Goal: Transaction & Acquisition: Purchase product/service

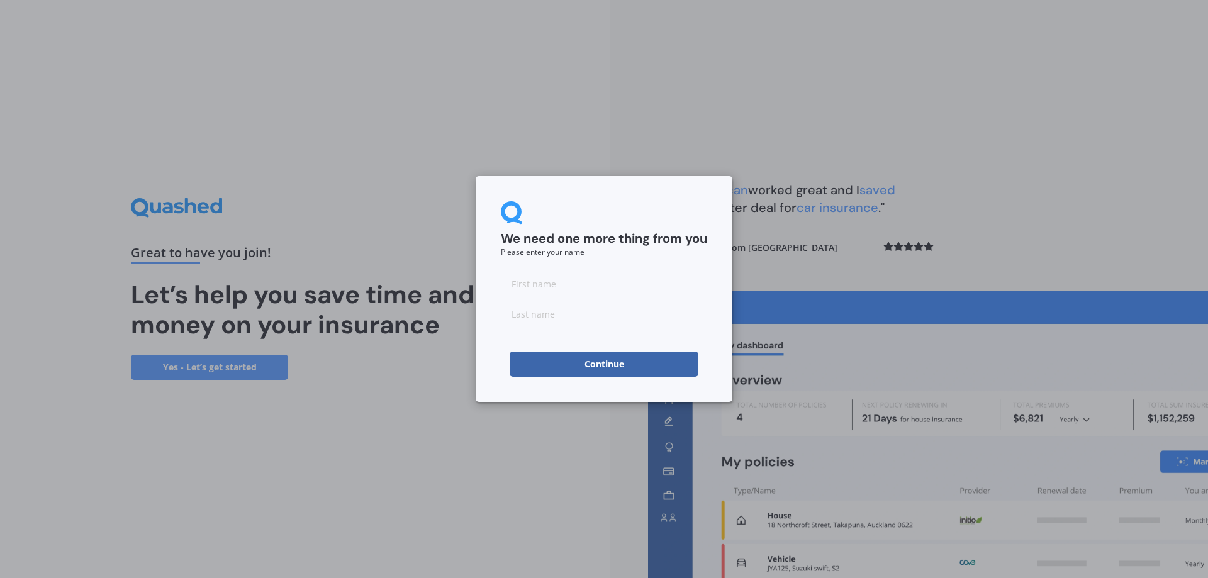
click at [539, 283] on input at bounding box center [604, 283] width 206 height 25
type input "C"
click at [532, 314] on input at bounding box center [604, 313] width 206 height 25
type input "T"
click at [524, 360] on button "Continue" at bounding box center [604, 364] width 189 height 25
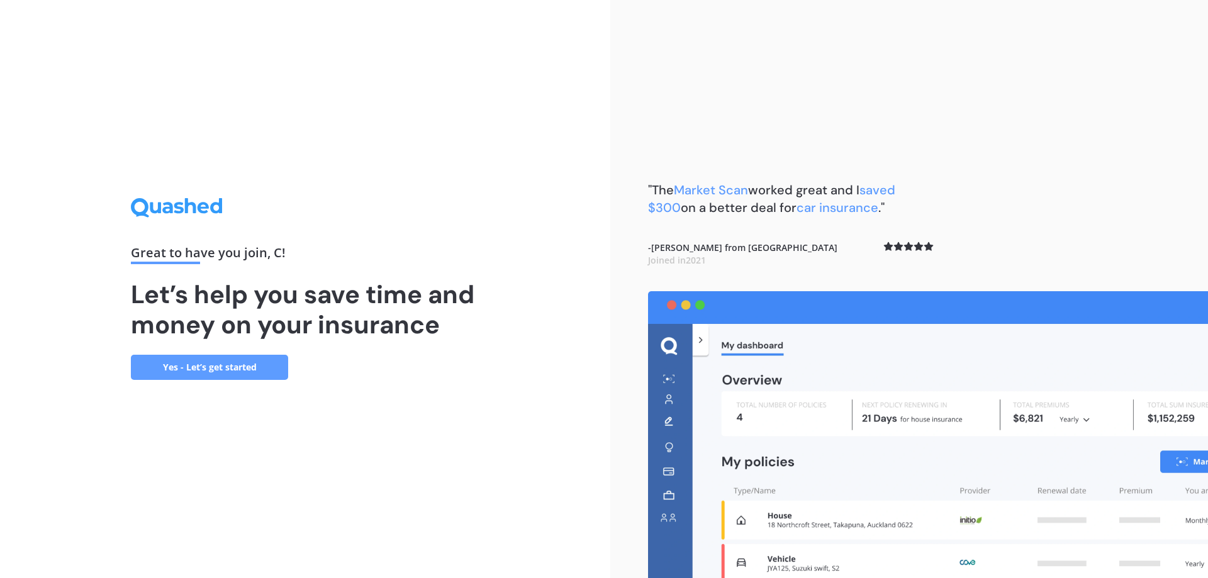
click at [205, 364] on link "Yes - Let’s get started" at bounding box center [209, 367] width 157 height 25
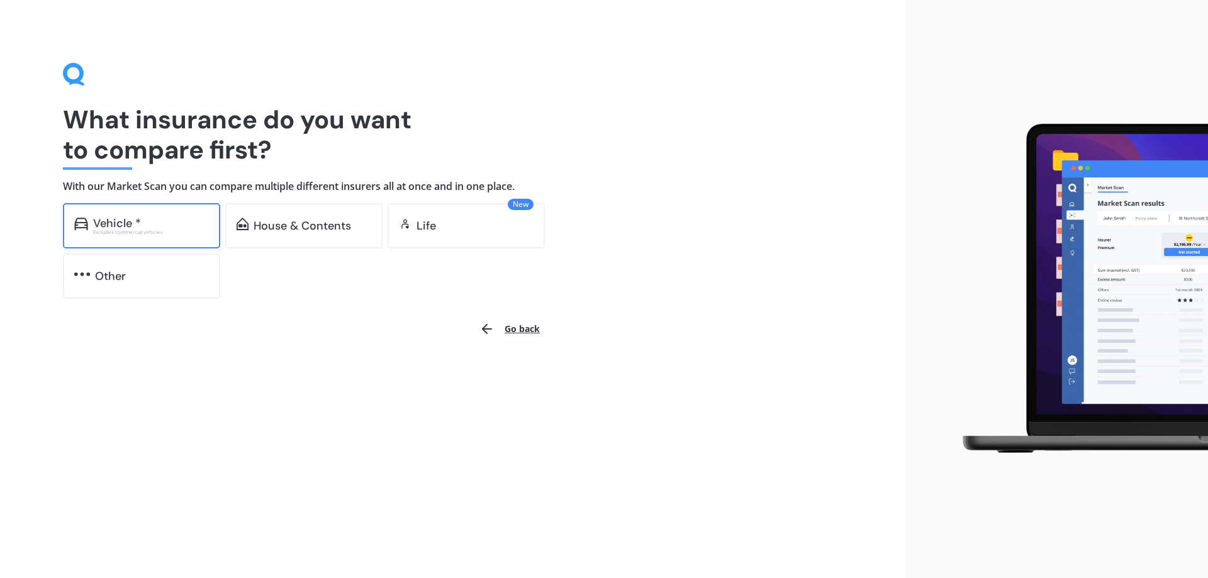
click at [149, 221] on div "Vehicle *" at bounding box center [151, 223] width 116 height 13
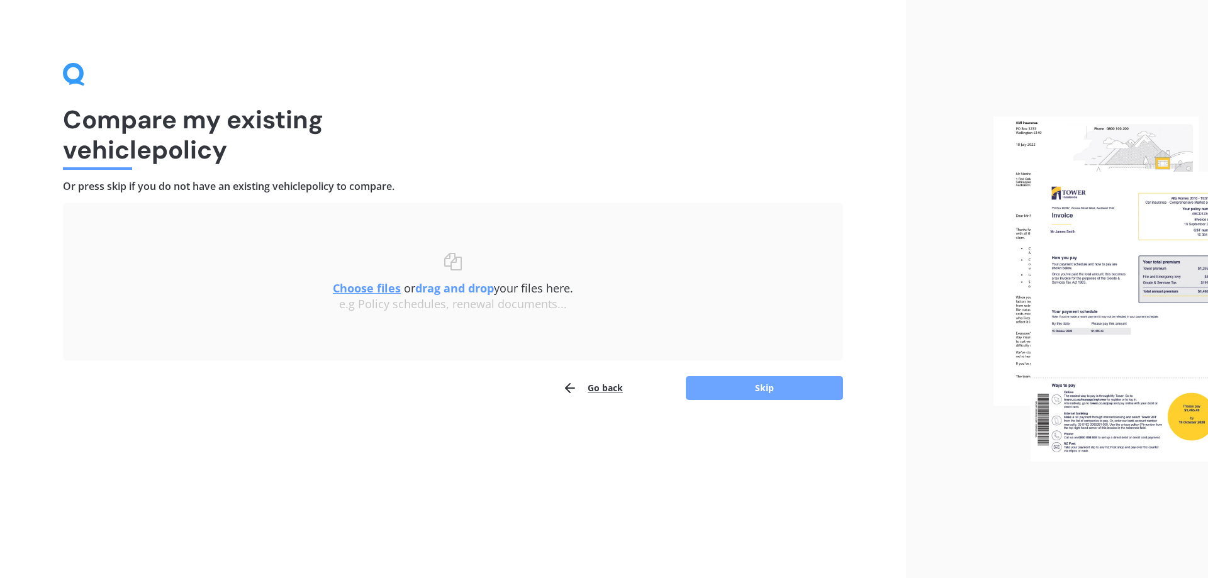
click at [766, 383] on button "Skip" at bounding box center [764, 388] width 157 height 24
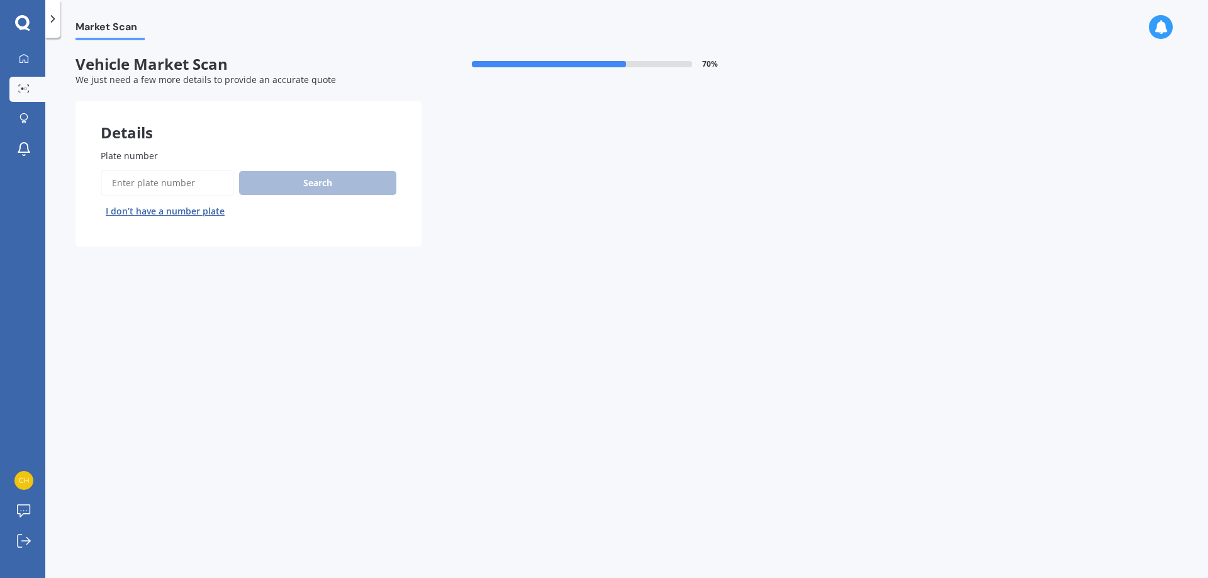
click at [170, 211] on button "I don’t have a number plate" at bounding box center [165, 211] width 129 height 20
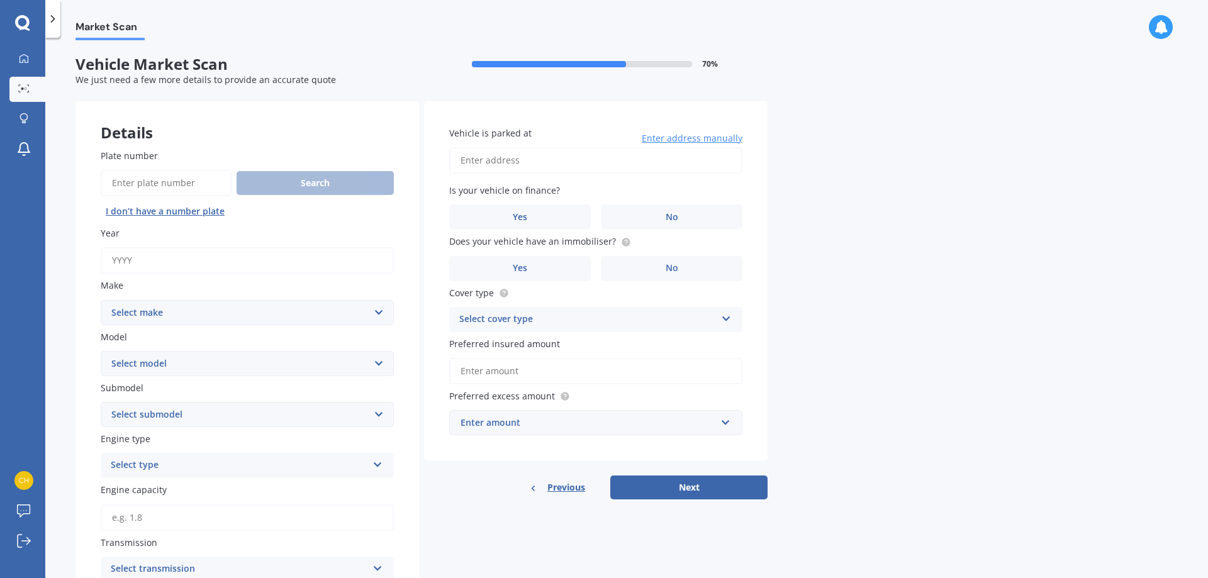
drag, startPoint x: 164, startPoint y: 257, endPoint x: 108, endPoint y: 259, distance: 55.4
click at [108, 259] on input "Year" at bounding box center [247, 260] width 293 height 26
type input "1"
type input "2006"
click at [226, 310] on select "Select make AC ALFA ROMEO ASTON [PERSON_NAME] AUDI AUSTIN BEDFORD Bentley BMW B…" at bounding box center [247, 312] width 293 height 25
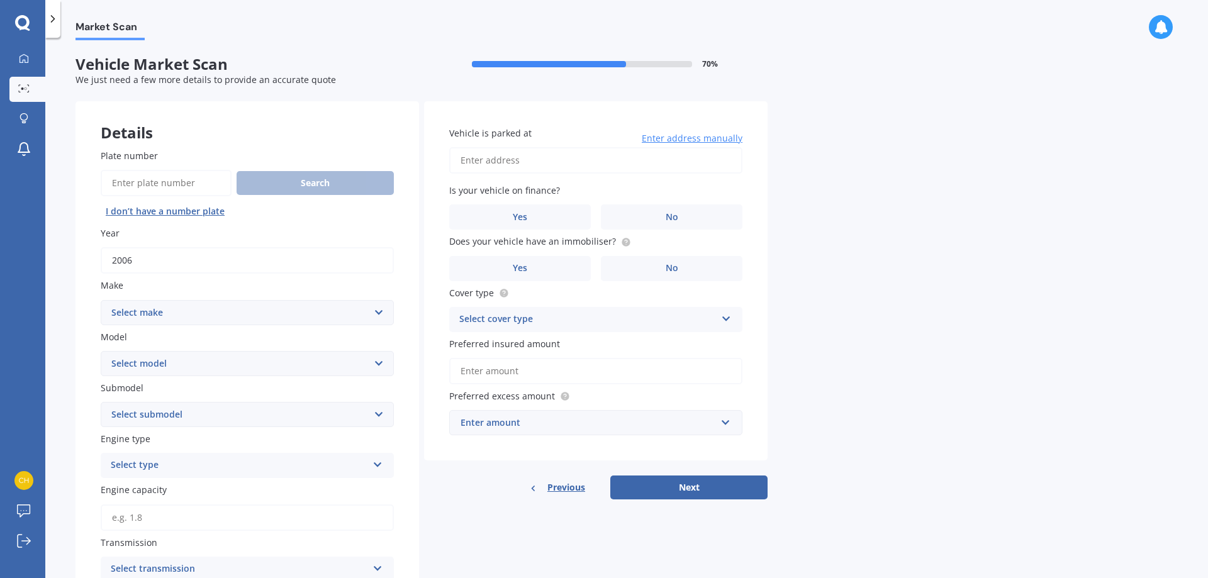
select select "MAZDA"
click at [101, 300] on select "Select make AC ALFA ROMEO ASTON [PERSON_NAME] AUDI AUSTIN BEDFORD Bentley BMW B…" at bounding box center [247, 312] width 293 height 25
click at [182, 362] on select "Select model 121 2 3 323 323 / Familia 6 626 929 Atenza Autozam Axela AZ3 B2000…" at bounding box center [247, 363] width 293 height 25
select select "MPV"
click at [101, 351] on select "Select model 121 2 3 323 323 / Familia 6 626 929 Atenza Autozam Axela AZ3 B2000…" at bounding box center [247, 363] width 293 height 25
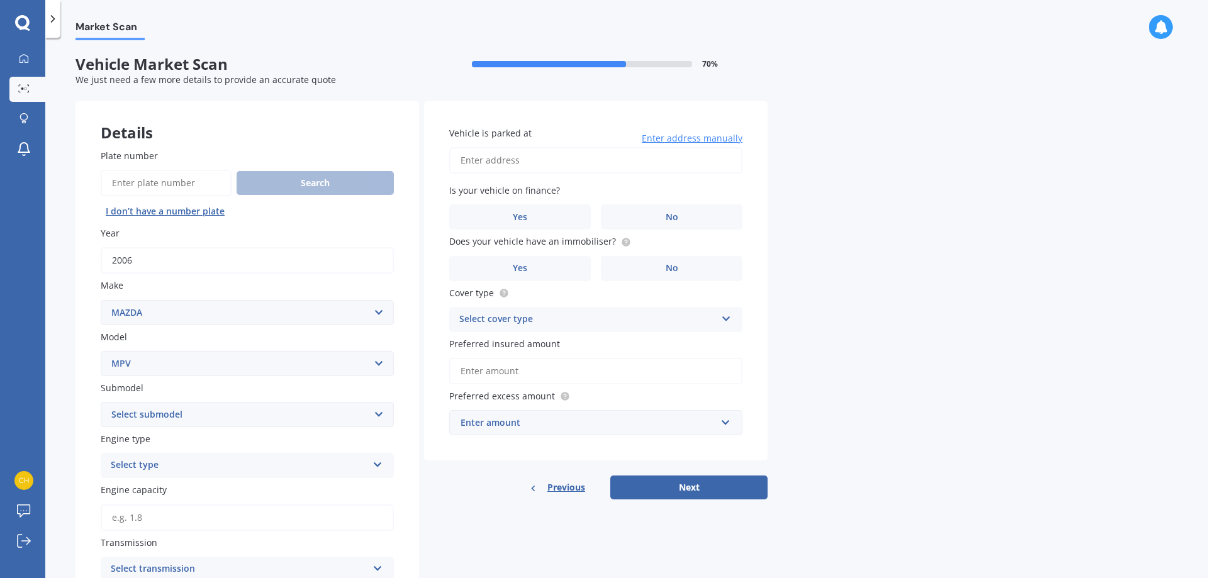
click at [328, 414] on select "Select submodel Petrol Petrol turbo" at bounding box center [247, 414] width 293 height 25
select select "PETROL"
click at [101, 402] on select "Select submodel Petrol Petrol turbo" at bounding box center [247, 414] width 293 height 25
click at [306, 468] on div "Select type" at bounding box center [239, 465] width 257 height 15
click at [301, 488] on div "Petrol" at bounding box center [247, 490] width 292 height 23
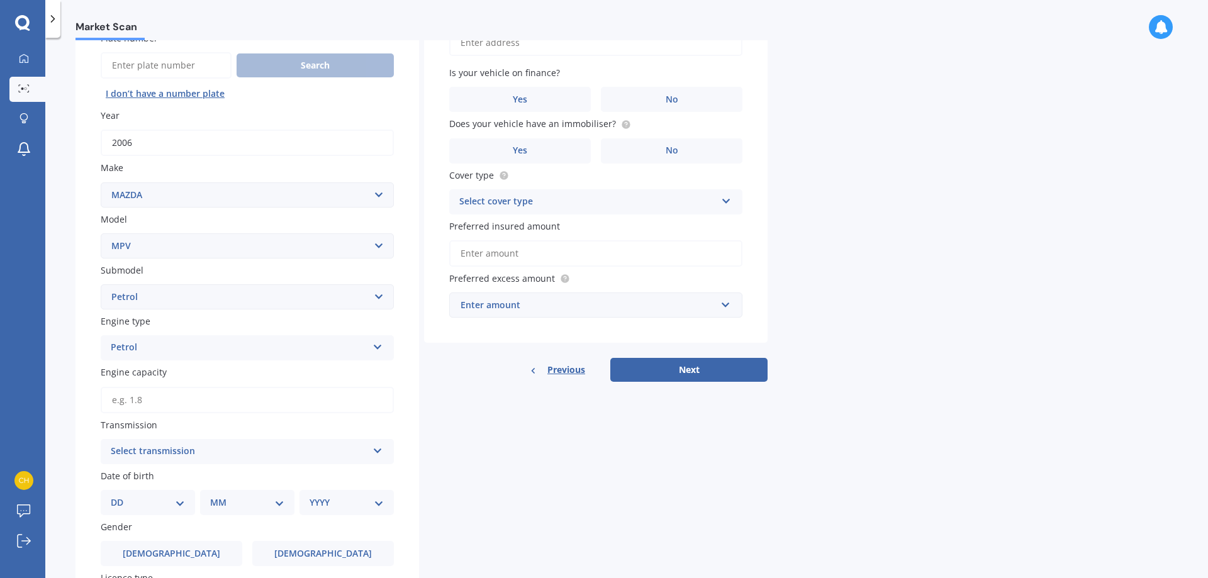
scroll to position [126, 0]
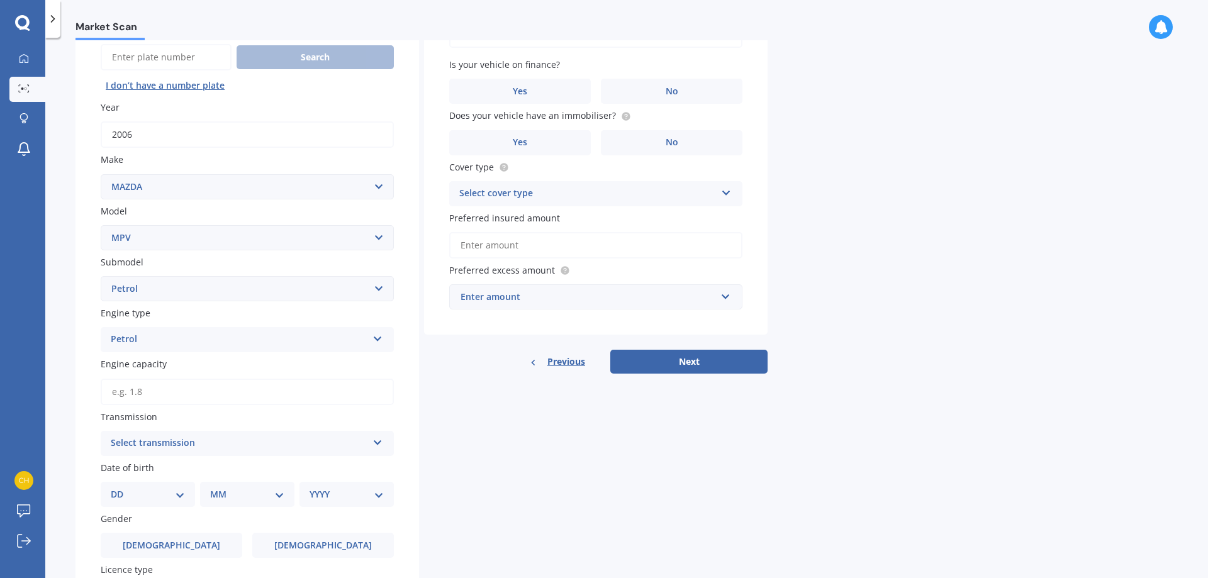
click at [253, 391] on input "Engine capacity" at bounding box center [247, 392] width 293 height 26
type input "2.3"
click at [379, 442] on icon at bounding box center [377, 440] width 11 height 9
click at [146, 467] on div "Auto" at bounding box center [247, 468] width 292 height 23
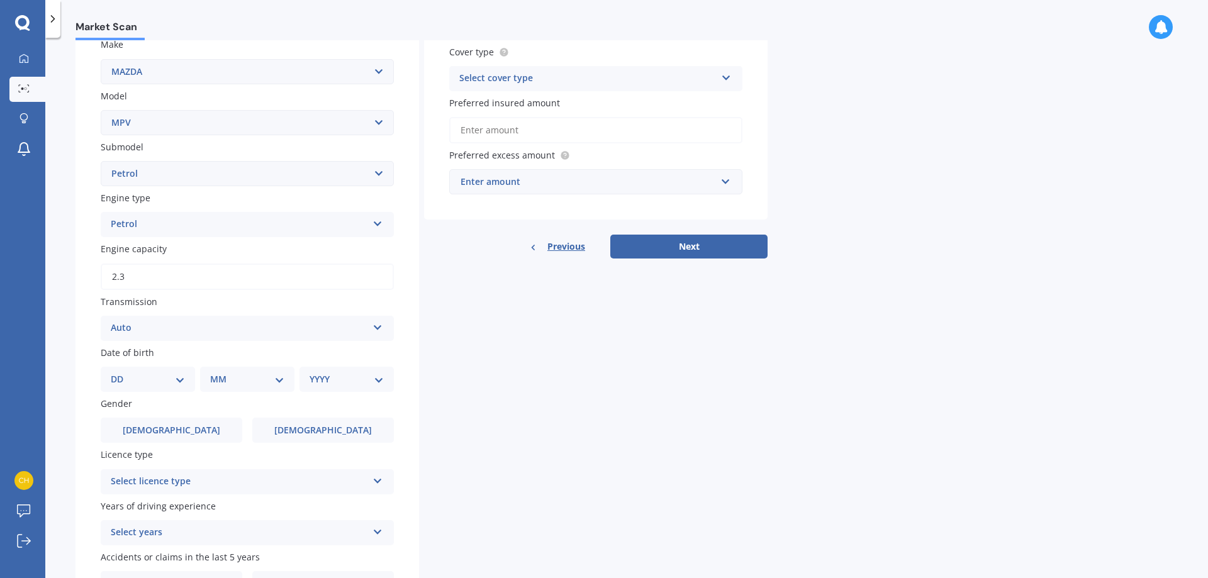
scroll to position [252, 0]
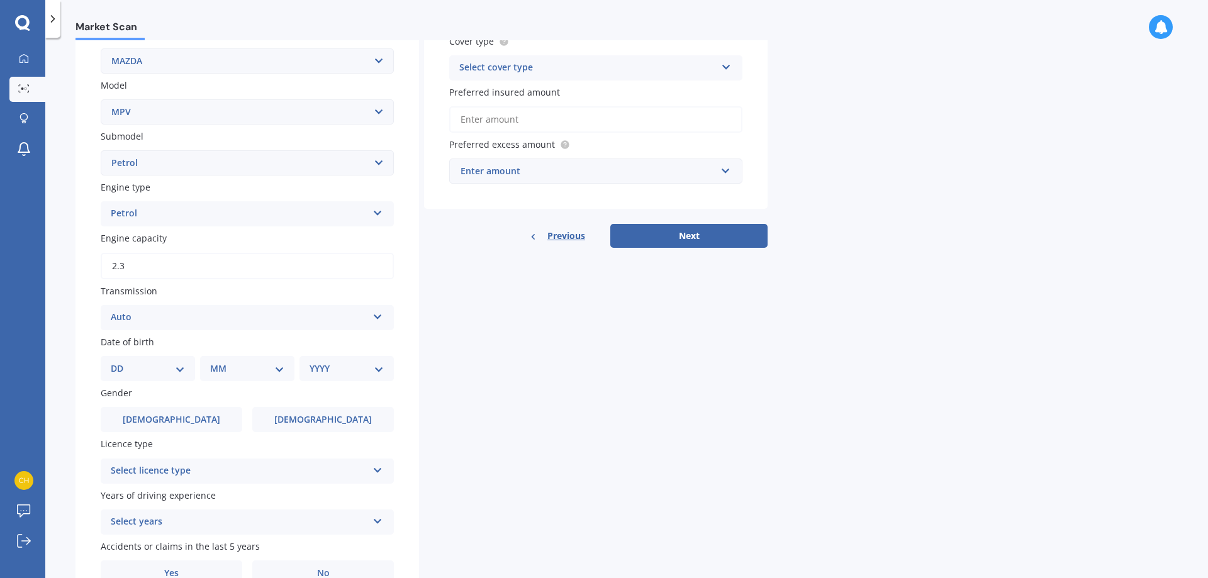
click at [149, 371] on select "DD 01 02 03 04 05 06 07 08 09 10 11 12 13 14 15 16 17 18 19 20 21 22 23 24 25 2…" at bounding box center [148, 369] width 74 height 14
click at [370, 372] on select "YYYY 2025 2024 2023 2022 2021 2020 2019 2018 2017 2016 2015 2014 2013 2012 2011…" at bounding box center [347, 369] width 74 height 14
select select "1983"
click at [310, 362] on select "YYYY 2025 2024 2023 2022 2021 2020 2019 2018 2017 2016 2015 2014 2013 2012 2011…" at bounding box center [347, 369] width 74 height 14
click at [147, 363] on select "DD 01 02 03 04 05 06 07 08 09 10 11 12 13 14 15 16 17 18 19 20 21 22 23 24 25 2…" at bounding box center [155, 369] width 69 height 14
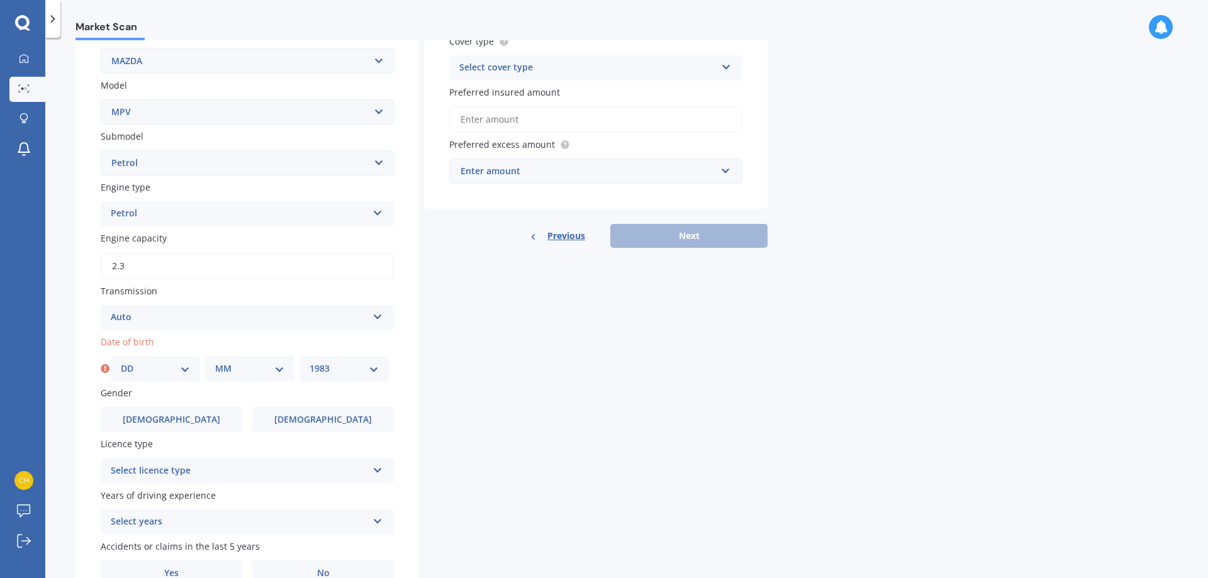
select select "06"
click at [121, 362] on select "DD 01 02 03 04 05 06 07 08 09 10 11 12 13 14 15 16 17 18 19 20 21 22 23 24 25 2…" at bounding box center [155, 369] width 69 height 14
click at [224, 362] on select "MM 01 02 03 04 05 06 07 08 09 10 11 12" at bounding box center [249, 369] width 69 height 14
select select "05"
click at [215, 362] on select "MM 01 02 03 04 05 06 07 08 09 10 11 12" at bounding box center [249, 369] width 69 height 14
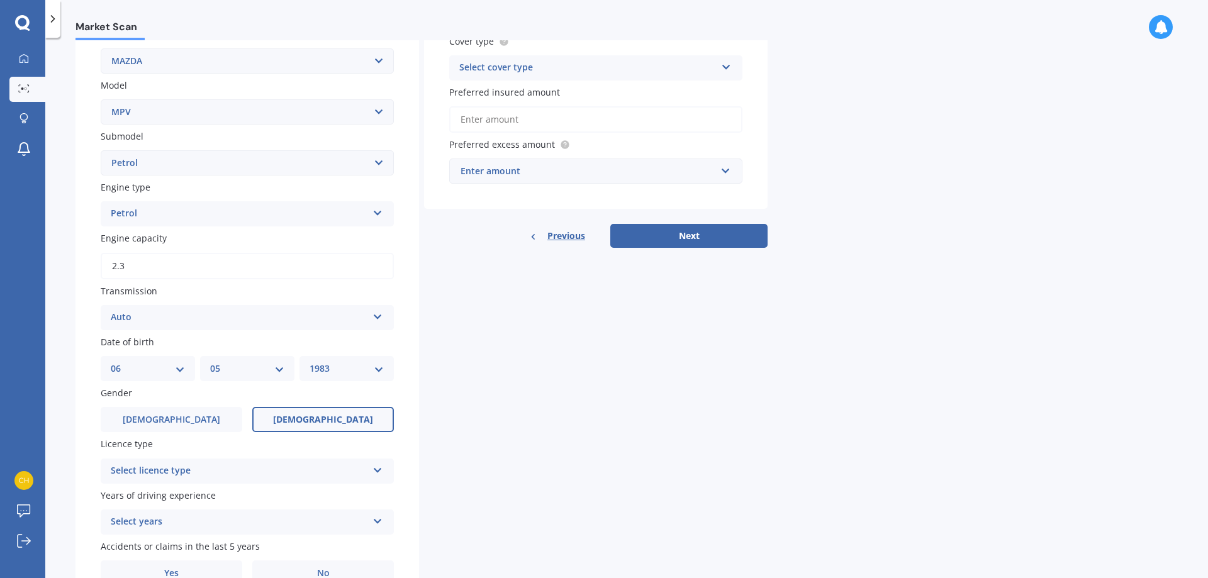
click at [284, 420] on label "[DEMOGRAPHIC_DATA]" at bounding box center [323, 419] width 142 height 25
click at [0, 0] on input "[DEMOGRAPHIC_DATA]" at bounding box center [0, 0] width 0 height 0
click at [378, 468] on icon at bounding box center [377, 468] width 11 height 9
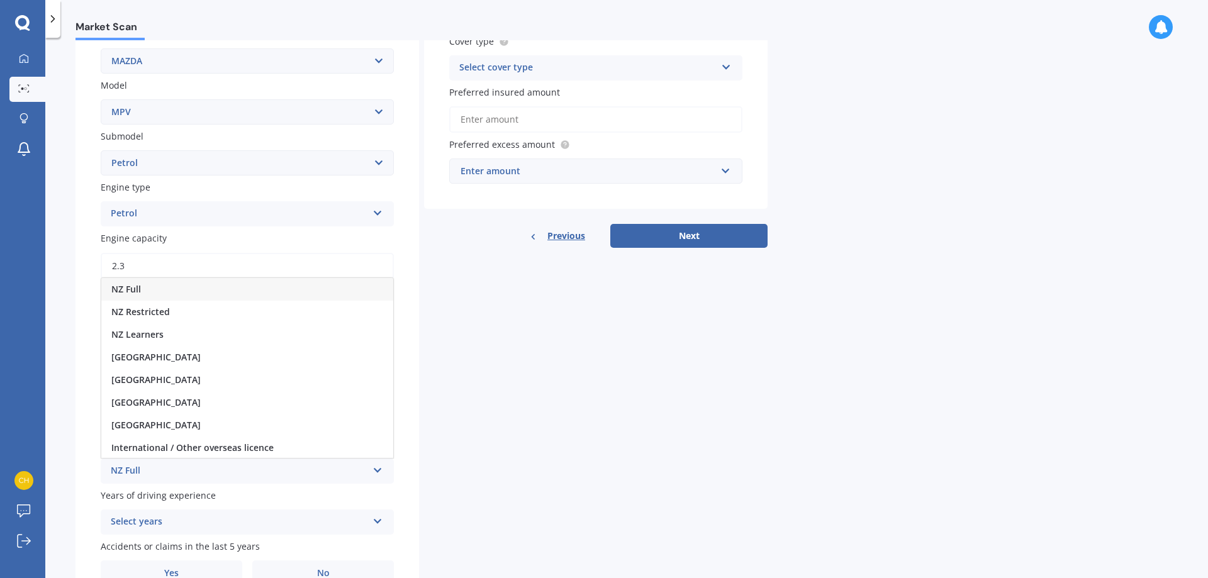
click at [168, 289] on div "NZ Full" at bounding box center [247, 289] width 292 height 23
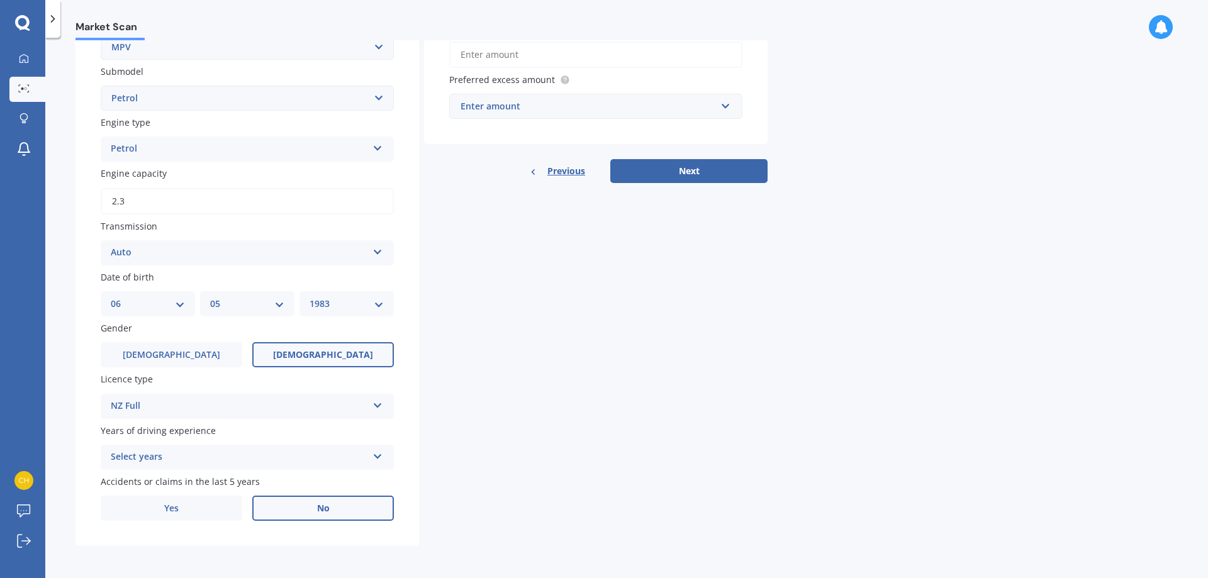
scroll to position [317, 0]
click at [374, 452] on icon at bounding box center [377, 453] width 11 height 9
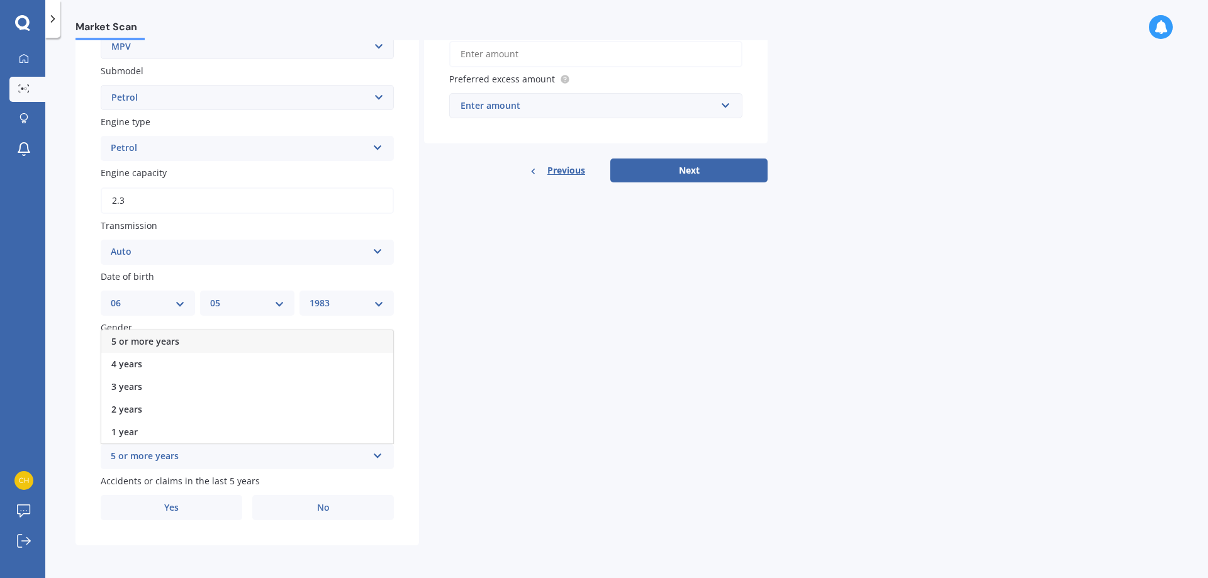
click at [218, 337] on div "5 or more years" at bounding box center [247, 341] width 292 height 23
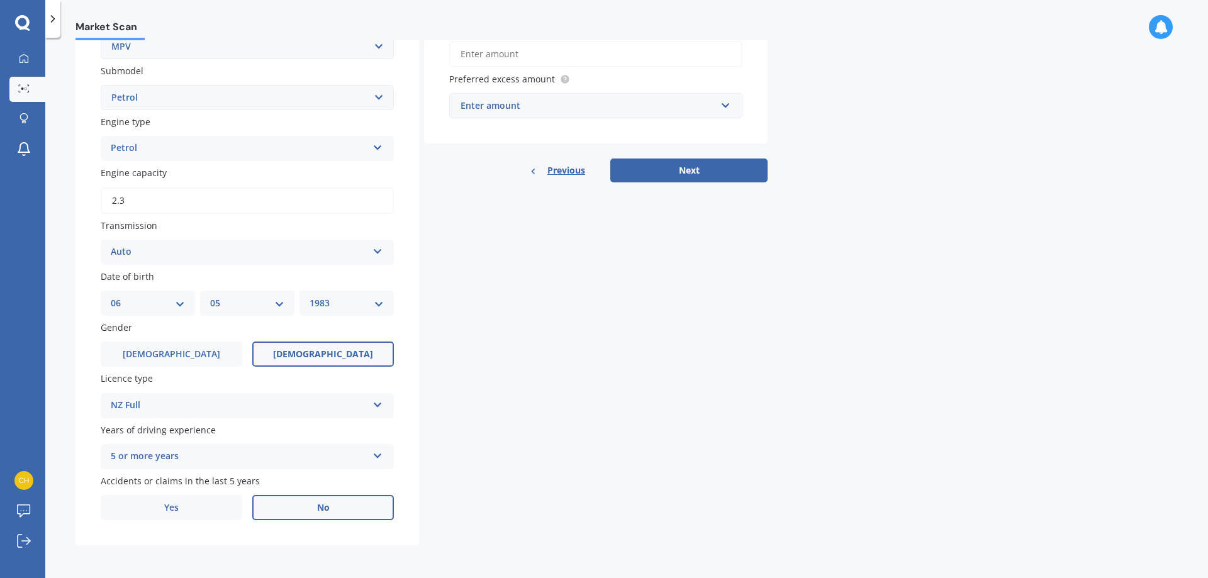
click at [298, 507] on label "No" at bounding box center [323, 507] width 142 height 25
click at [0, 0] on input "No" at bounding box center [0, 0] width 0 height 0
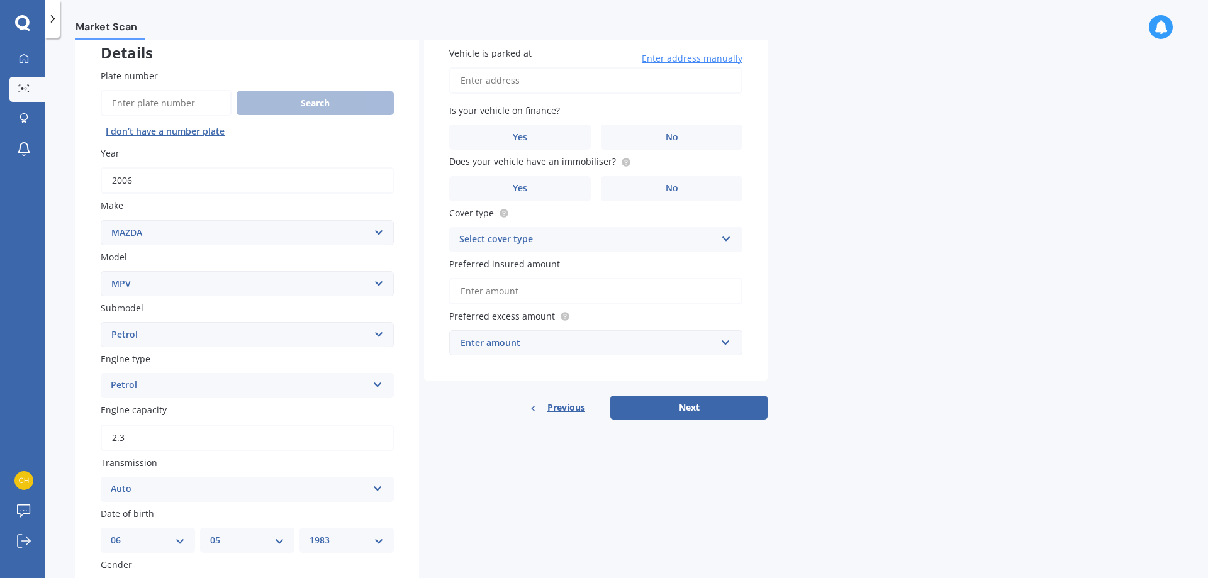
scroll to position [65, 0]
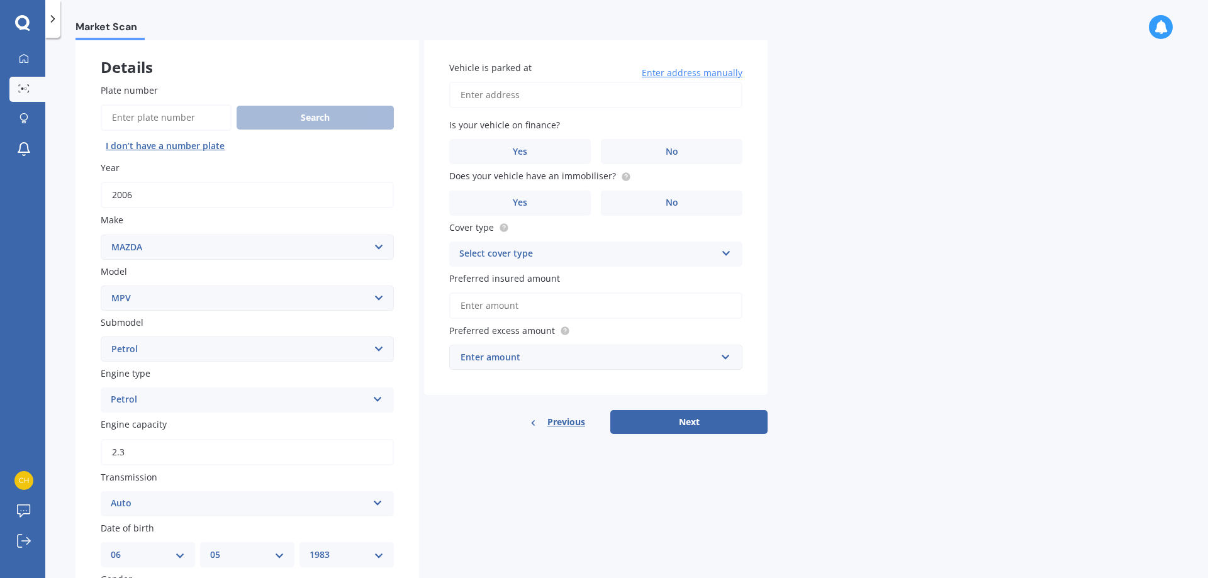
drag, startPoint x: 563, startPoint y: 92, endPoint x: 557, endPoint y: 96, distance: 6.7
click at [559, 92] on input "Vehicle is parked at" at bounding box center [595, 95] width 293 height 26
type input "[STREET_ADDRESS]"
click at [649, 148] on label "No" at bounding box center [672, 151] width 142 height 25
click at [0, 0] on input "No" at bounding box center [0, 0] width 0 height 0
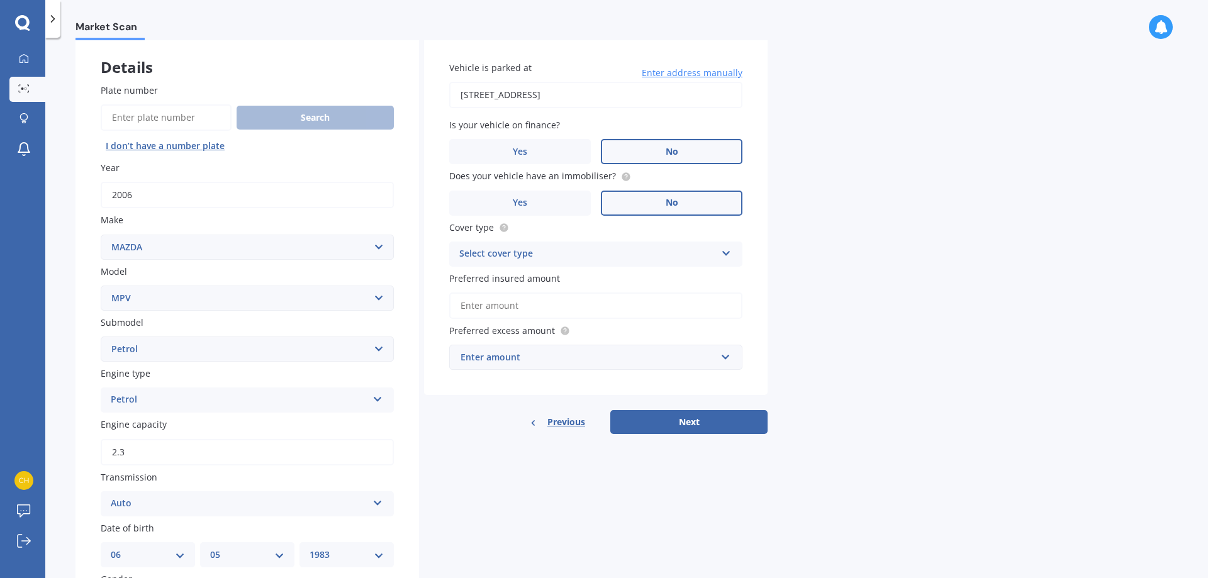
click at [670, 207] on span "No" at bounding box center [672, 203] width 13 height 11
click at [0, 0] on input "No" at bounding box center [0, 0] width 0 height 0
click at [597, 254] on div "Select cover type" at bounding box center [587, 254] width 257 height 15
click at [533, 274] on div "Comprehensive" at bounding box center [596, 278] width 292 height 23
click at [555, 305] on input "Preferred insured amount" at bounding box center [595, 306] width 293 height 26
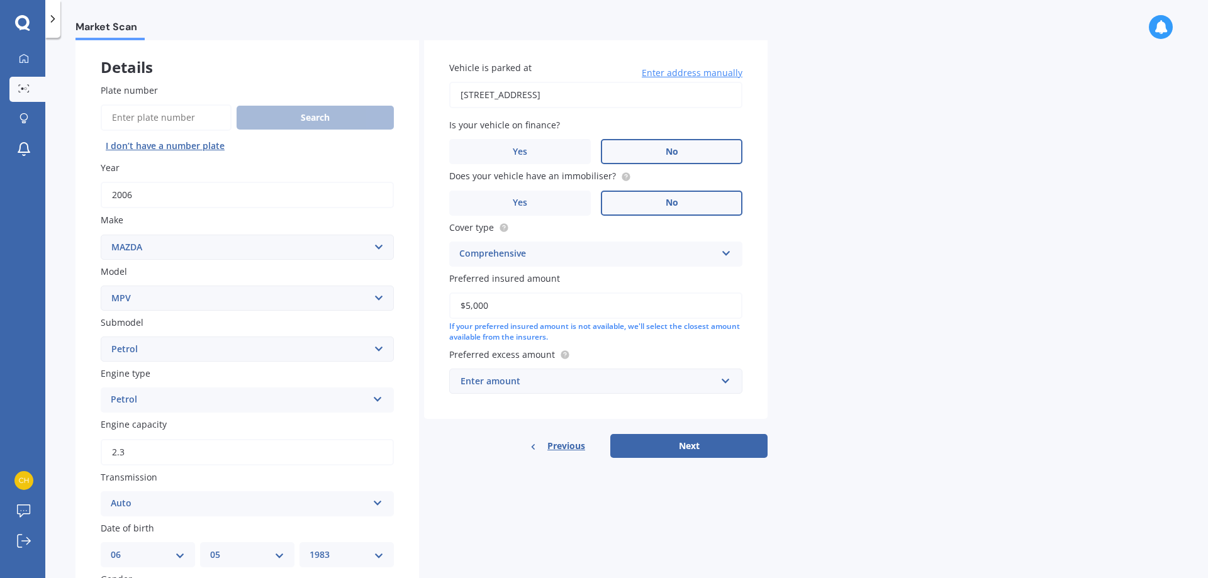
type input "$5,000"
click at [534, 381] on div "Enter amount" at bounding box center [588, 381] width 255 height 14
click at [746, 350] on div "Vehicle is parked at [STREET_ADDRESS] Enter address manually Is your vehicle on…" at bounding box center [596, 227] width 344 height 383
click at [724, 384] on input "text" at bounding box center [592, 381] width 282 height 24
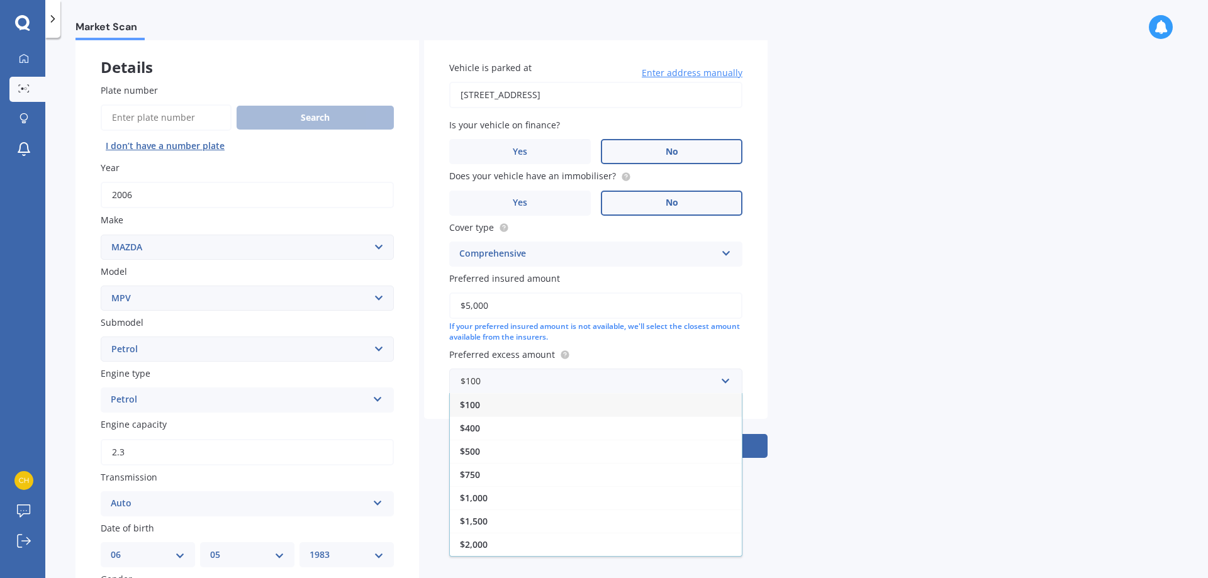
click at [490, 427] on div "$400" at bounding box center [596, 428] width 292 height 23
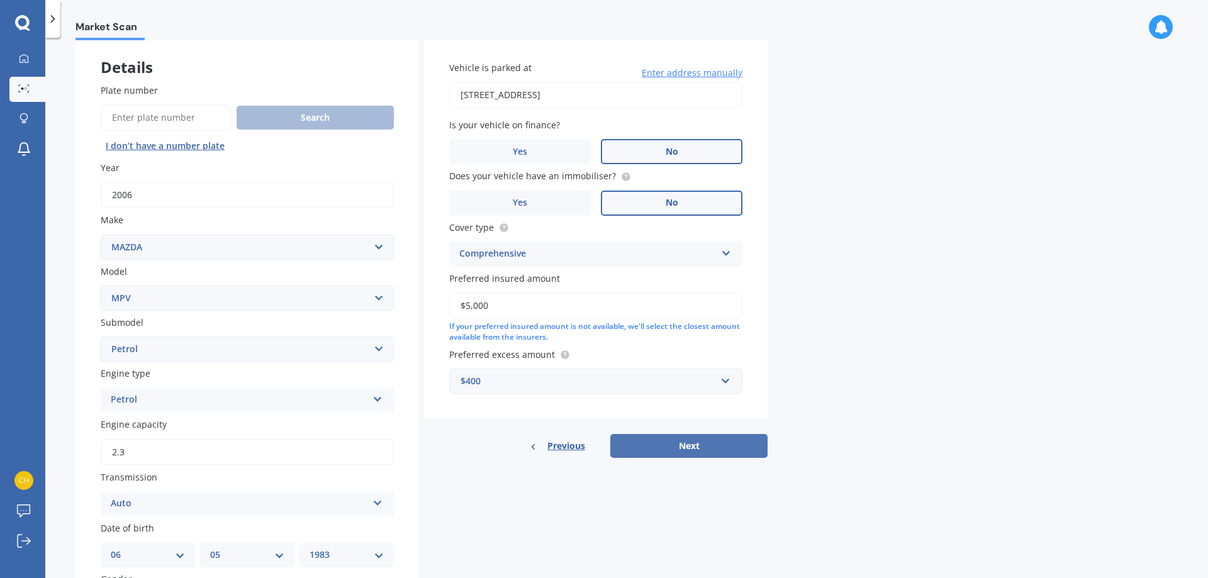
click at [696, 442] on button "Next" at bounding box center [688, 446] width 157 height 24
select select "06"
select select "05"
select select "1983"
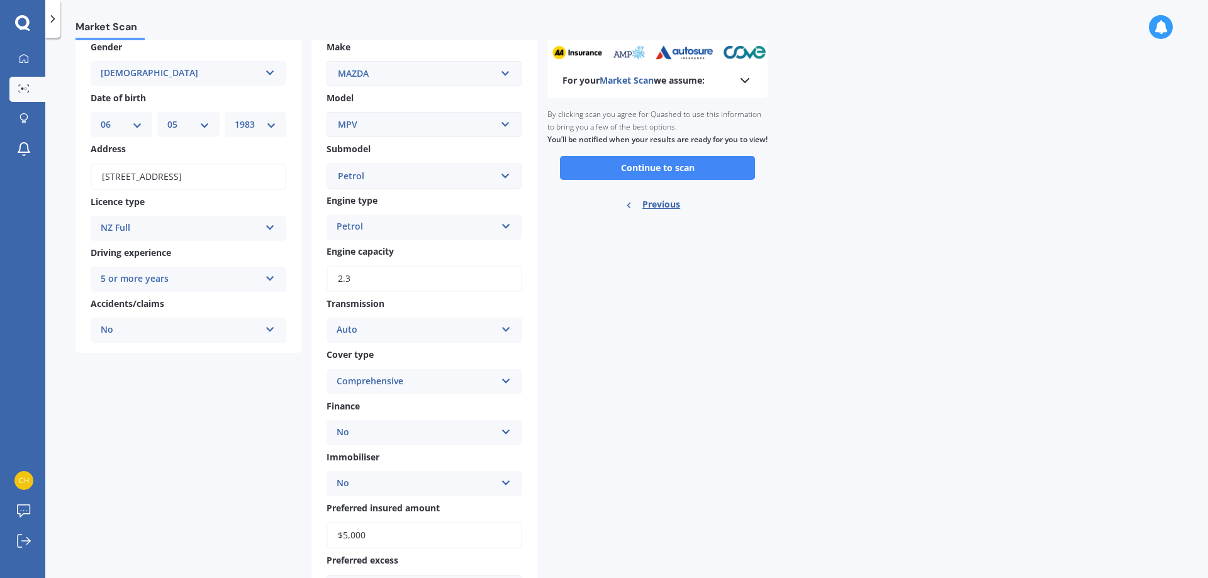
scroll to position [0, 0]
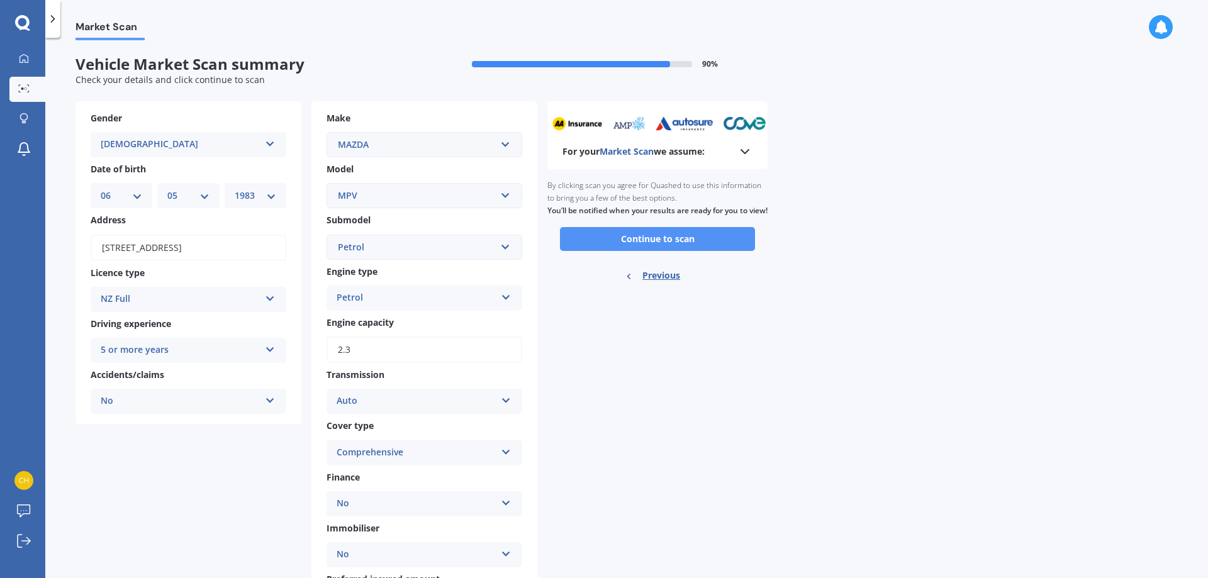
click at [651, 251] on button "Continue to scan" at bounding box center [657, 239] width 195 height 24
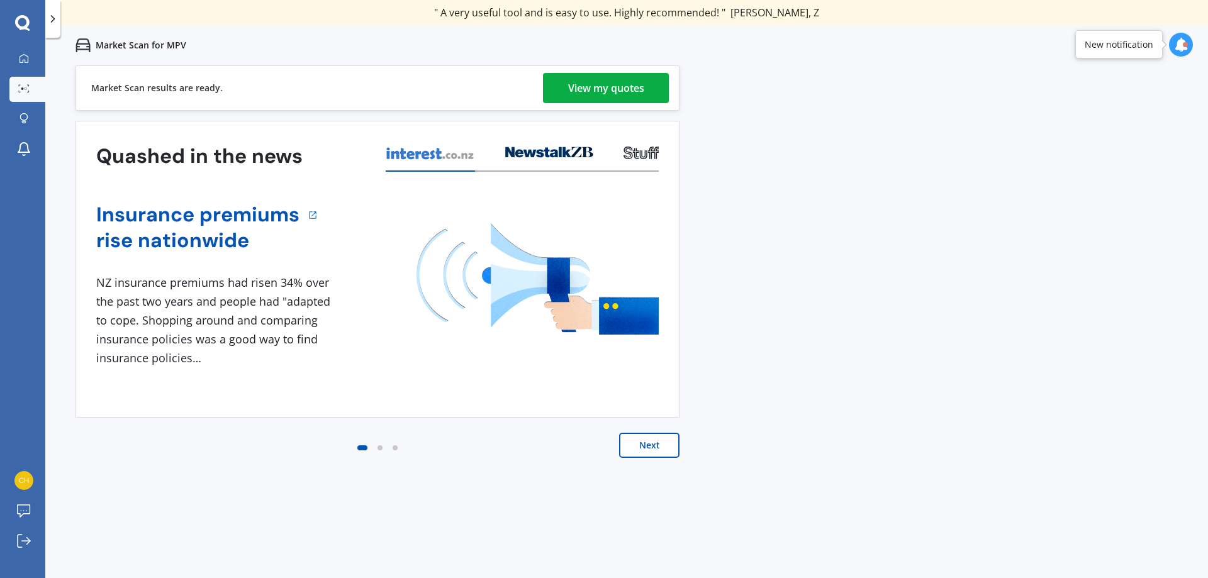
click at [603, 84] on div "View my quotes" at bounding box center [606, 88] width 76 height 30
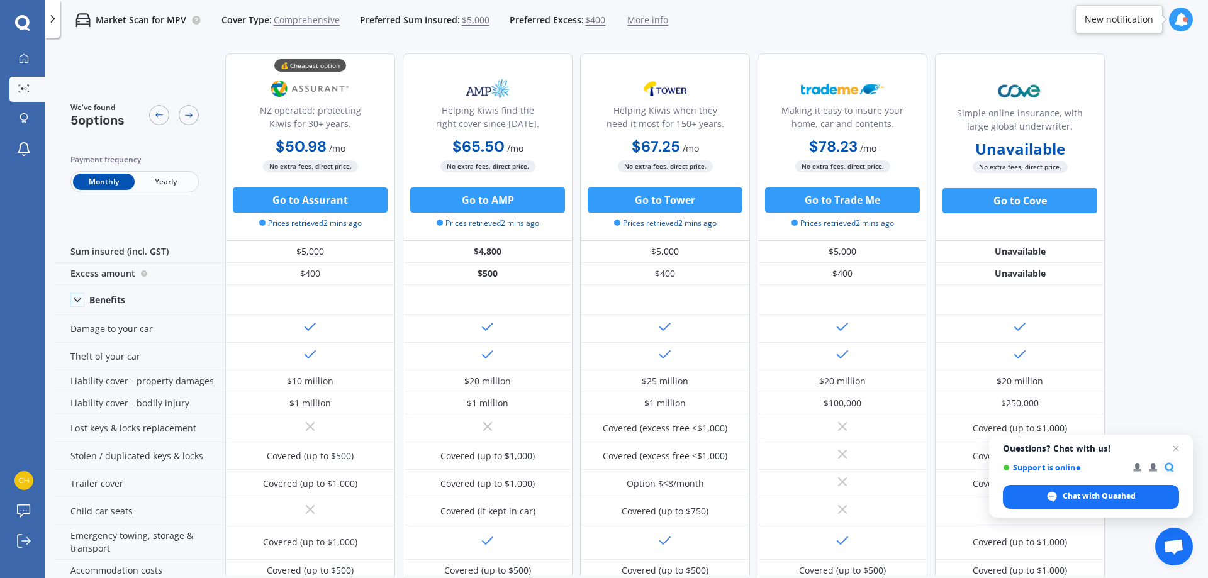
click at [591, 20] on span "$400" at bounding box center [595, 20] width 20 height 13
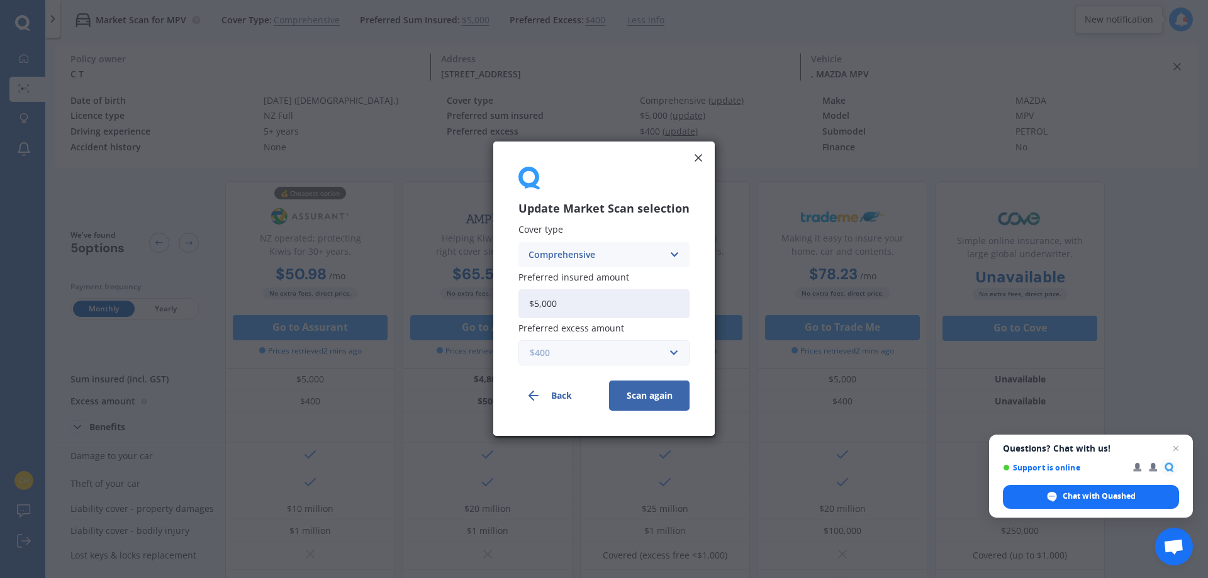
click at [671, 354] on input "text" at bounding box center [600, 354] width 160 height 24
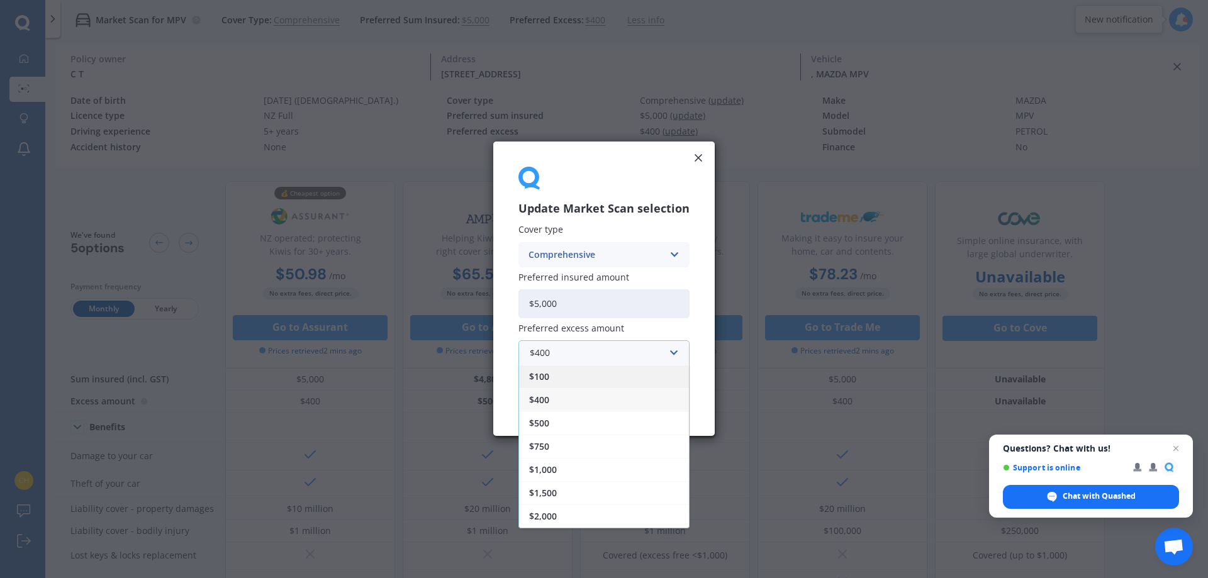
click at [561, 373] on div "$100" at bounding box center [604, 377] width 170 height 23
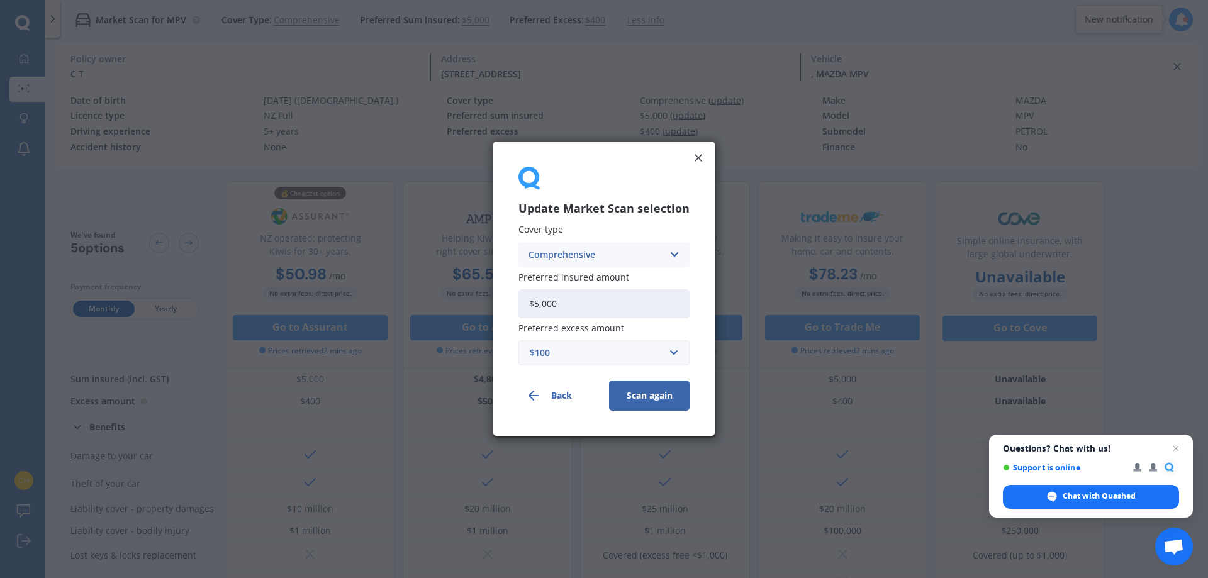
click at [656, 397] on button "Scan again" at bounding box center [649, 396] width 81 height 30
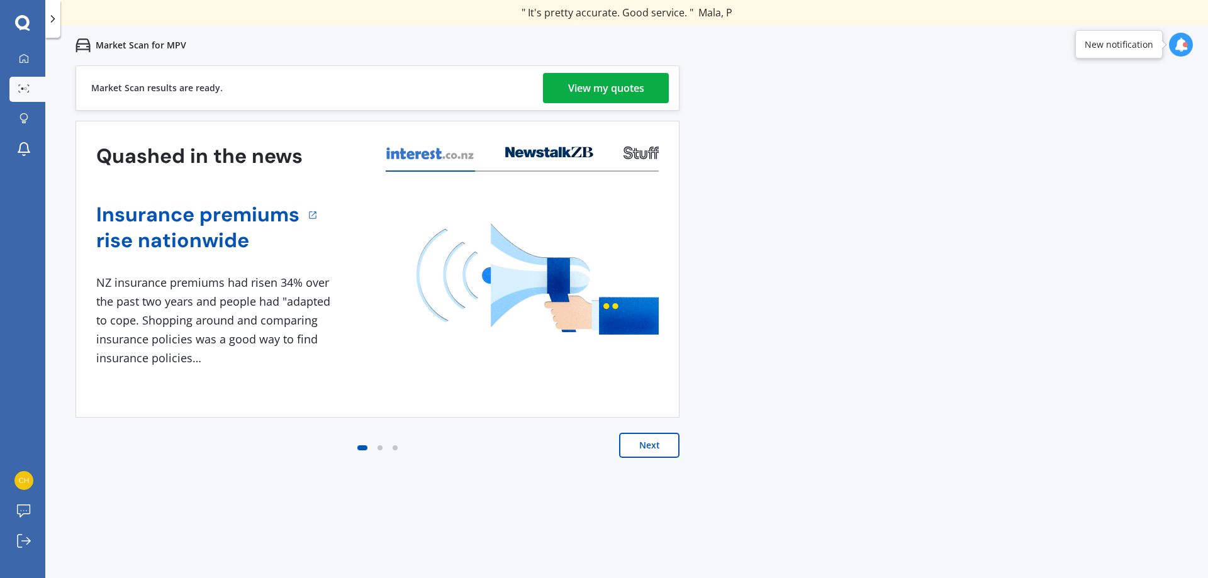
drag, startPoint x: 627, startPoint y: 86, endPoint x: 711, endPoint y: 14, distance: 110.2
click at [627, 85] on div "View my quotes" at bounding box center [606, 88] width 76 height 30
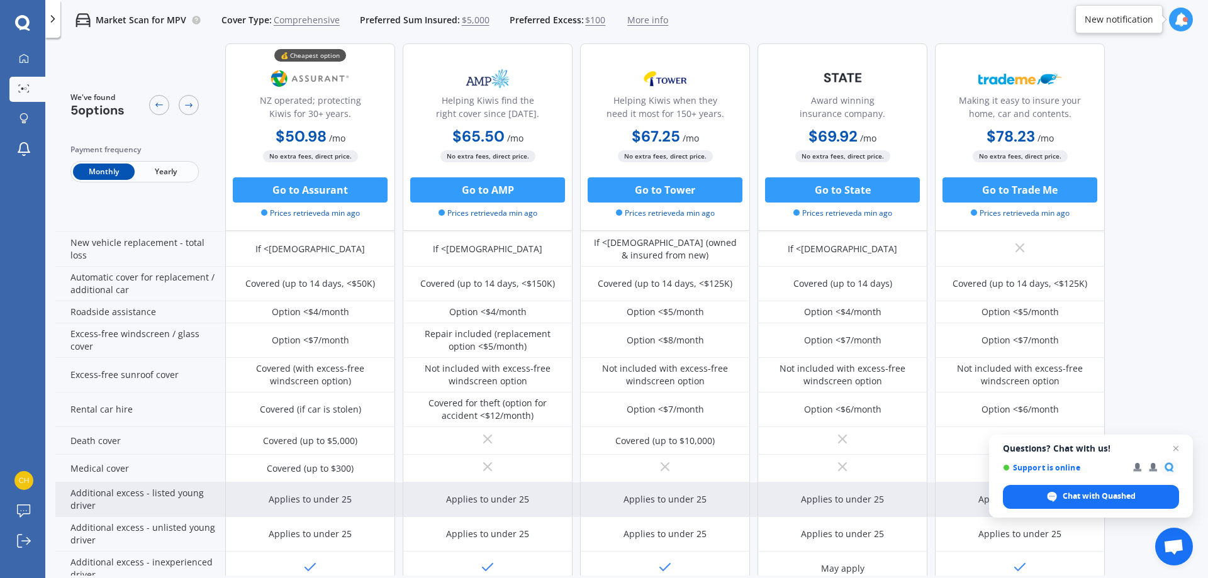
scroll to position [503, 0]
